Goal: Transaction & Acquisition: Subscribe to service/newsletter

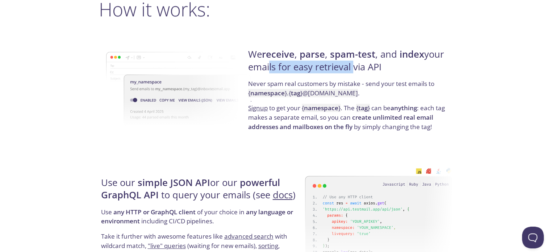
drag, startPoint x: 266, startPoint y: 69, endPoint x: 397, endPoint y: 64, distance: 131.5
click at [393, 64] on h4 "We receive , parse , spam-test , and index your emails for easy retrieval via A…" at bounding box center [349, 63] width 202 height 31
click at [323, 121] on p "Signup to get your { namespace } . The { tag } can be anything : each tag makes…" at bounding box center [349, 117] width 202 height 28
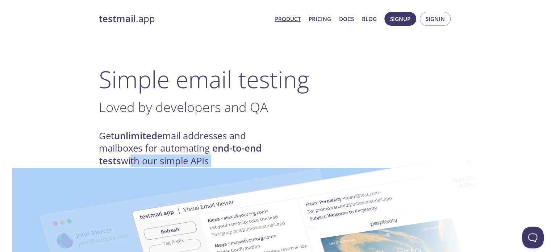
drag, startPoint x: 127, startPoint y: 163, endPoint x: 210, endPoint y: 171, distance: 82.9
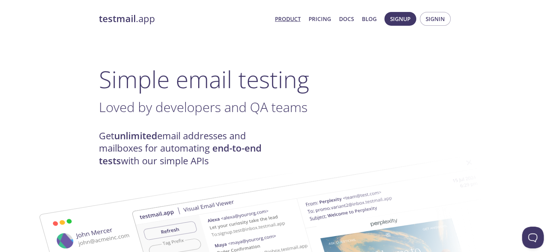
click at [289, 108] on span "Loved by developers and QA teams" at bounding box center [203, 107] width 209 height 18
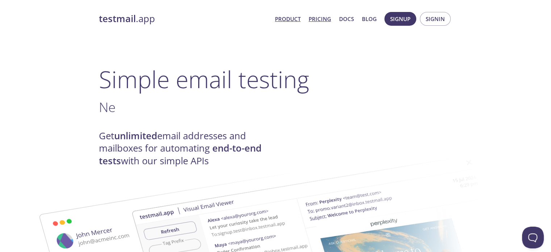
click at [311, 21] on link "Pricing" at bounding box center [319, 18] width 22 height 9
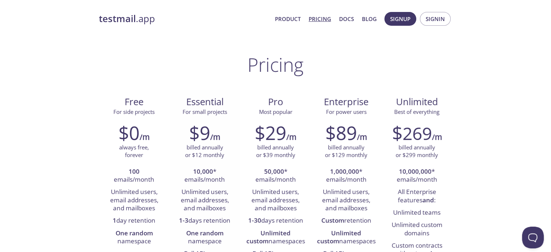
scroll to position [36, 0]
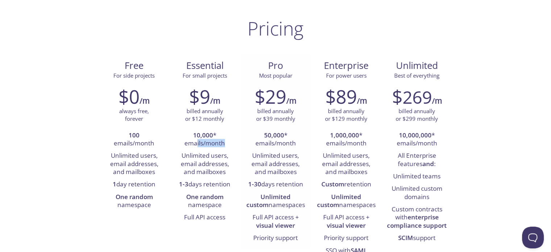
drag, startPoint x: 197, startPoint y: 145, endPoint x: 240, endPoint y: 152, distance: 43.6
click at [236, 148] on div "$9 /m billed annually or $12 monthly 10,000 * emails/month Unlimited users, ema…" at bounding box center [204, 154] width 71 height 147
click at [233, 157] on li "Unlimited users, email addresses, and mailboxes" at bounding box center [205, 163] width 60 height 29
drag, startPoint x: 191, startPoint y: 155, endPoint x: 223, endPoint y: 157, distance: 31.6
click at [218, 156] on li "Unlimited users, email addresses, and mailboxes" at bounding box center [205, 163] width 60 height 29
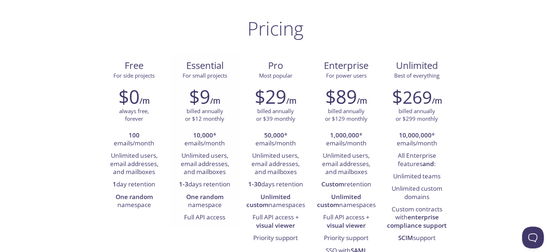
click at [210, 174] on li "Unlimited users, email addresses, and mailboxes" at bounding box center [205, 163] width 60 height 29
click at [212, 163] on li "Unlimited users, email addresses, and mailboxes" at bounding box center [205, 163] width 60 height 29
click at [209, 171] on li "Unlimited users, email addresses, and mailboxes" at bounding box center [205, 163] width 60 height 29
drag, startPoint x: 186, startPoint y: 170, endPoint x: 230, endPoint y: 187, distance: 47.5
click at [226, 178] on ul "10,000 * emails/month Unlimited users, email addresses, and mailboxes 1-3 days …" at bounding box center [205, 176] width 60 height 94
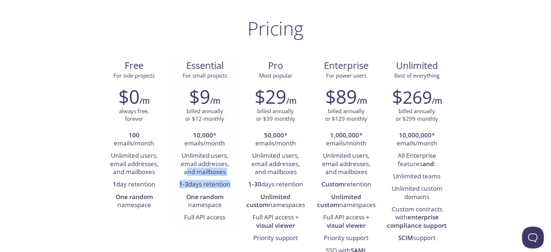
click at [201, 179] on li "1-3 days retention" at bounding box center [205, 184] width 60 height 12
